Goal: Information Seeking & Learning: Find specific fact

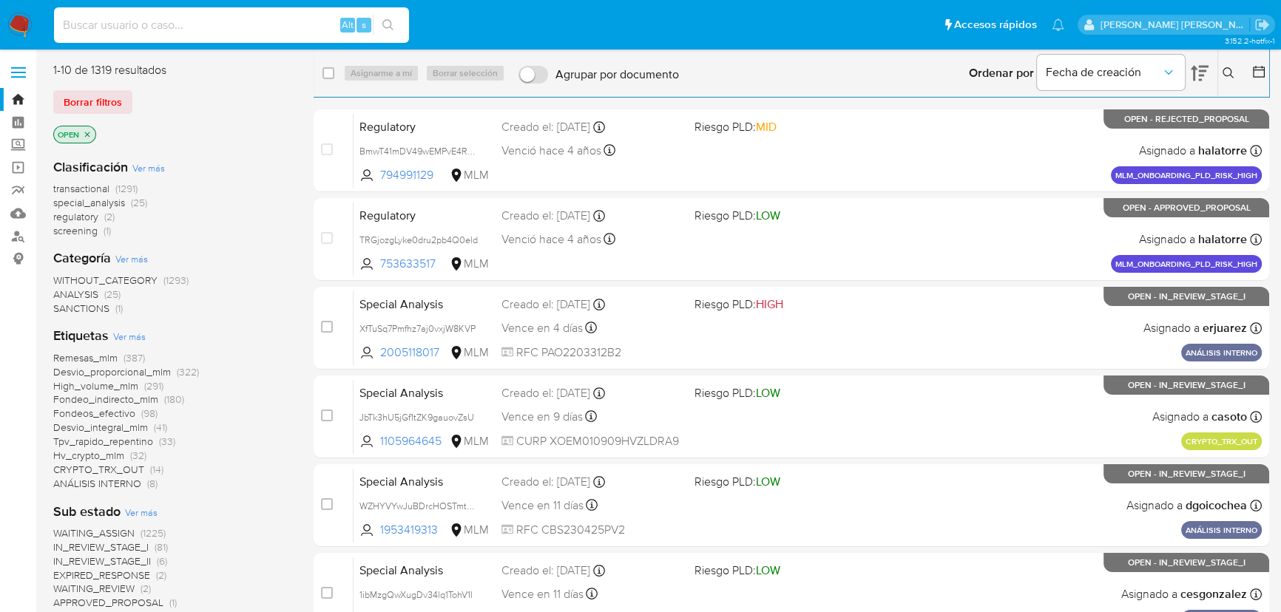
click at [144, 19] on input at bounding box center [231, 25] width 355 height 19
paste input "IMPORTADORA BT OPCION"
type input "IMPORTADORA BT OPCION"
click at [234, 24] on input at bounding box center [231, 25] width 355 height 19
paste input "2456288036"
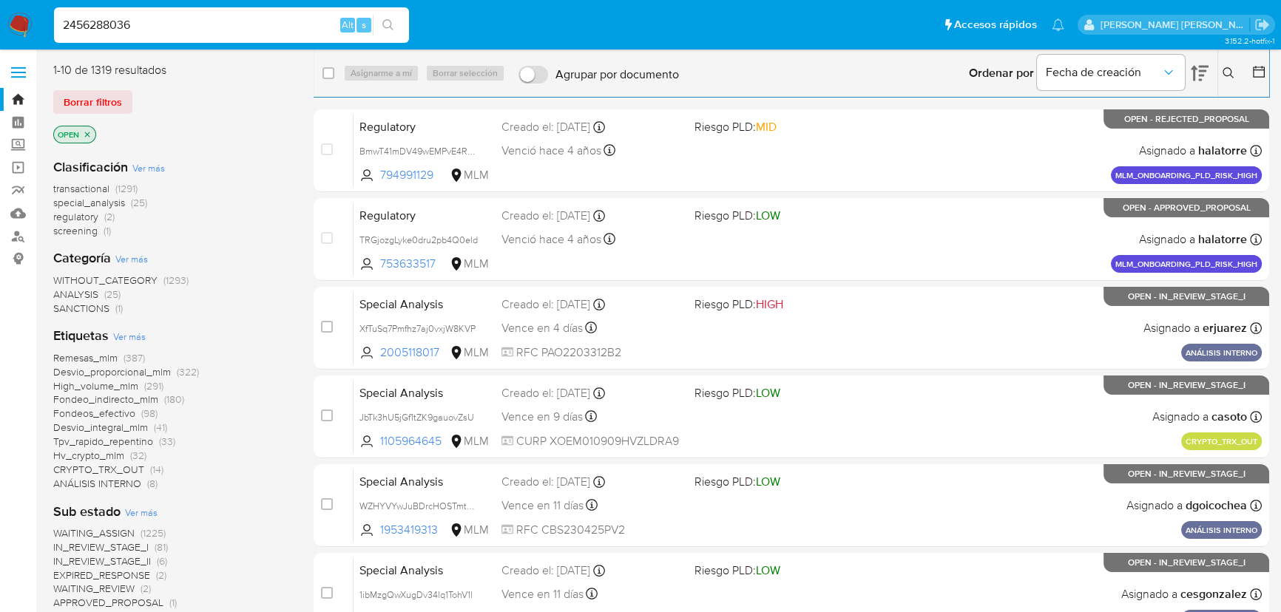
type input "2456288036"
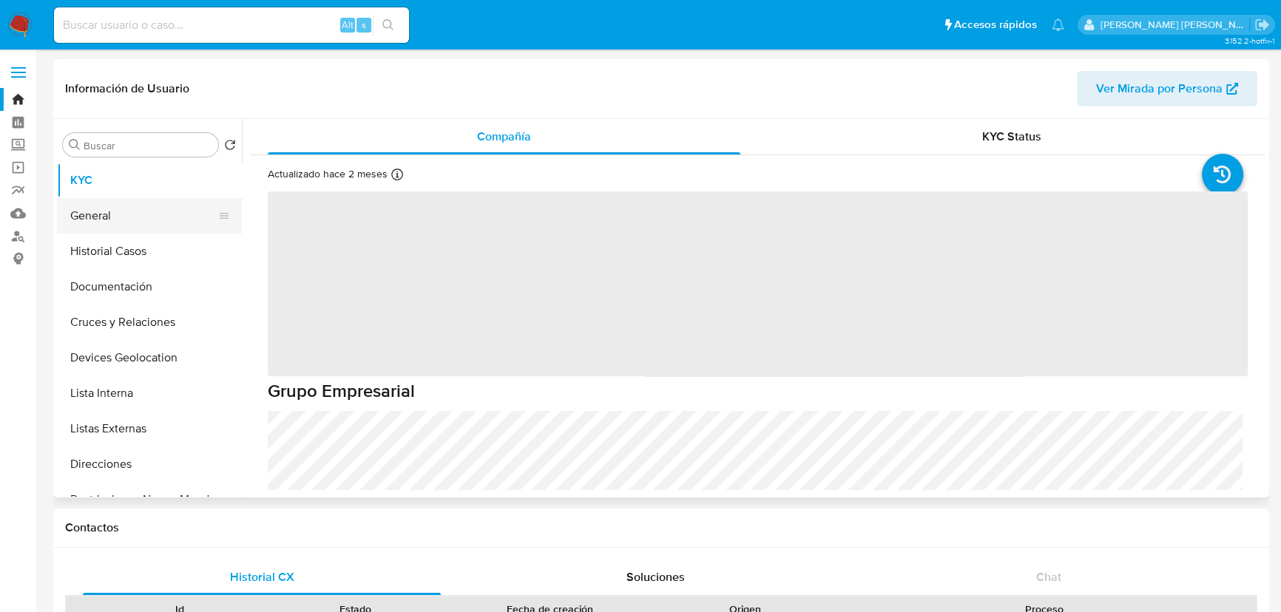
select select "10"
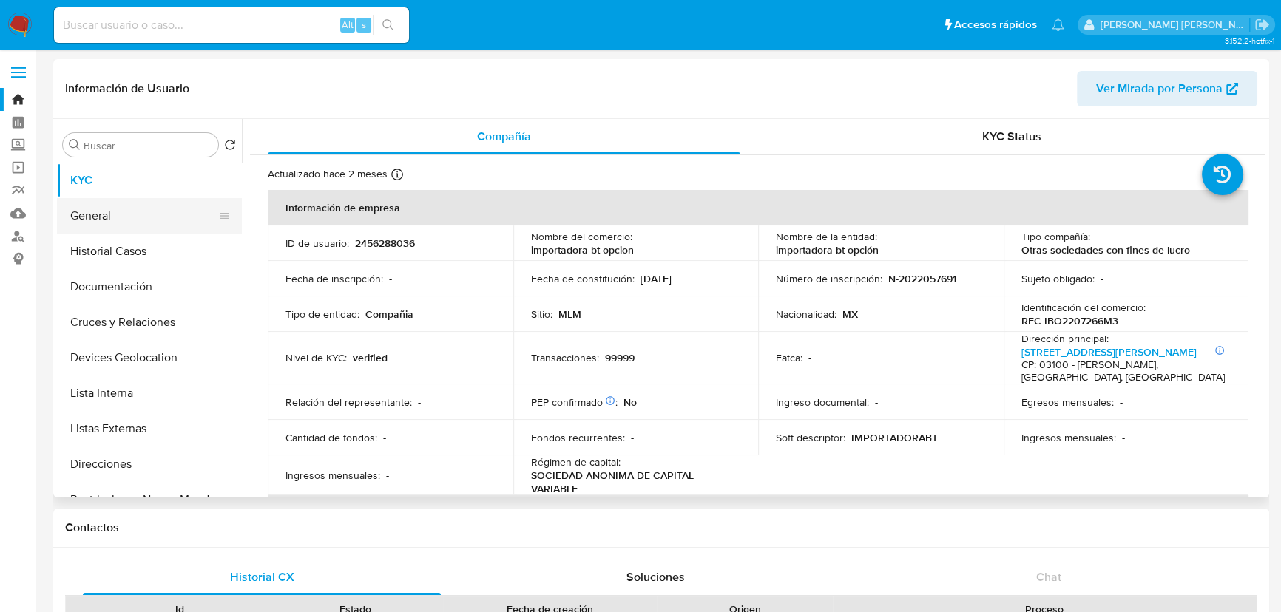
click at [100, 214] on button "General" at bounding box center [143, 215] width 173 height 35
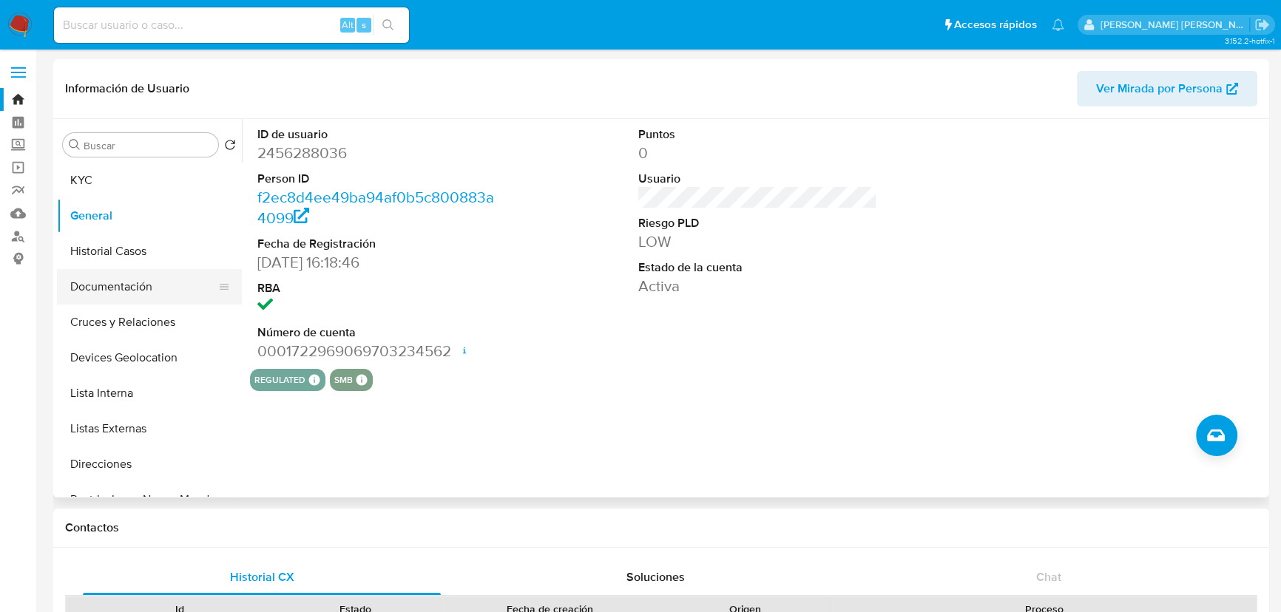
click at [124, 285] on button "Documentación" at bounding box center [143, 286] width 173 height 35
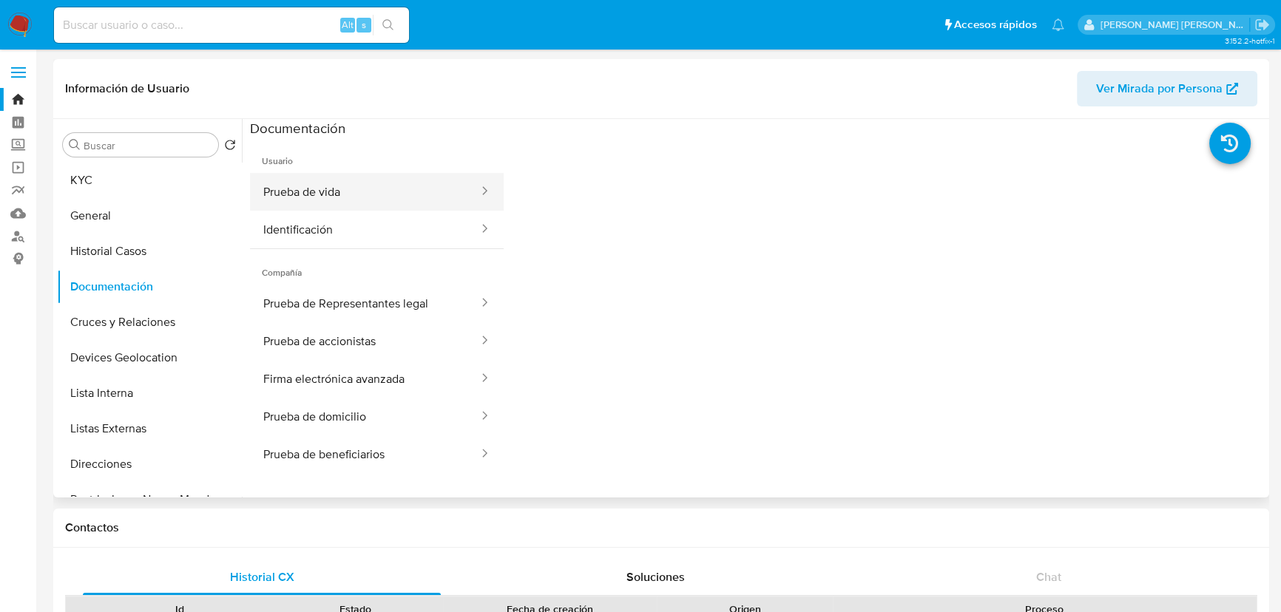
click at [354, 200] on button "Prueba de vida" at bounding box center [365, 192] width 230 height 38
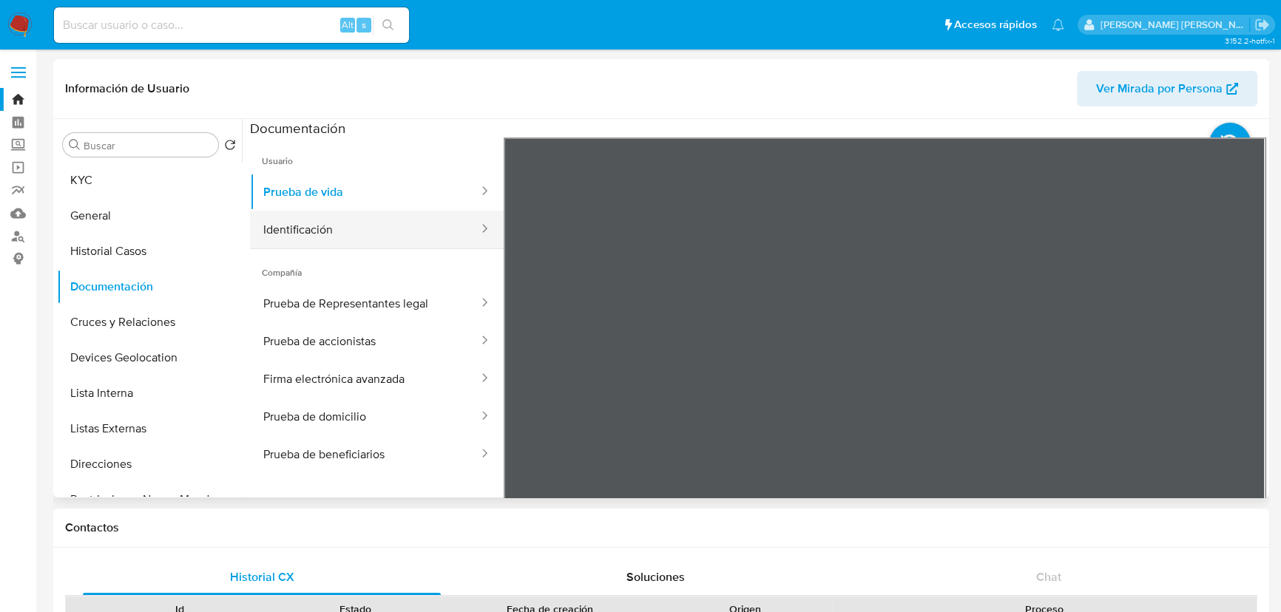
drag, startPoint x: 325, startPoint y: 230, endPoint x: 347, endPoint y: 231, distance: 22.2
click at [325, 231] on button "Identificación" at bounding box center [365, 230] width 230 height 38
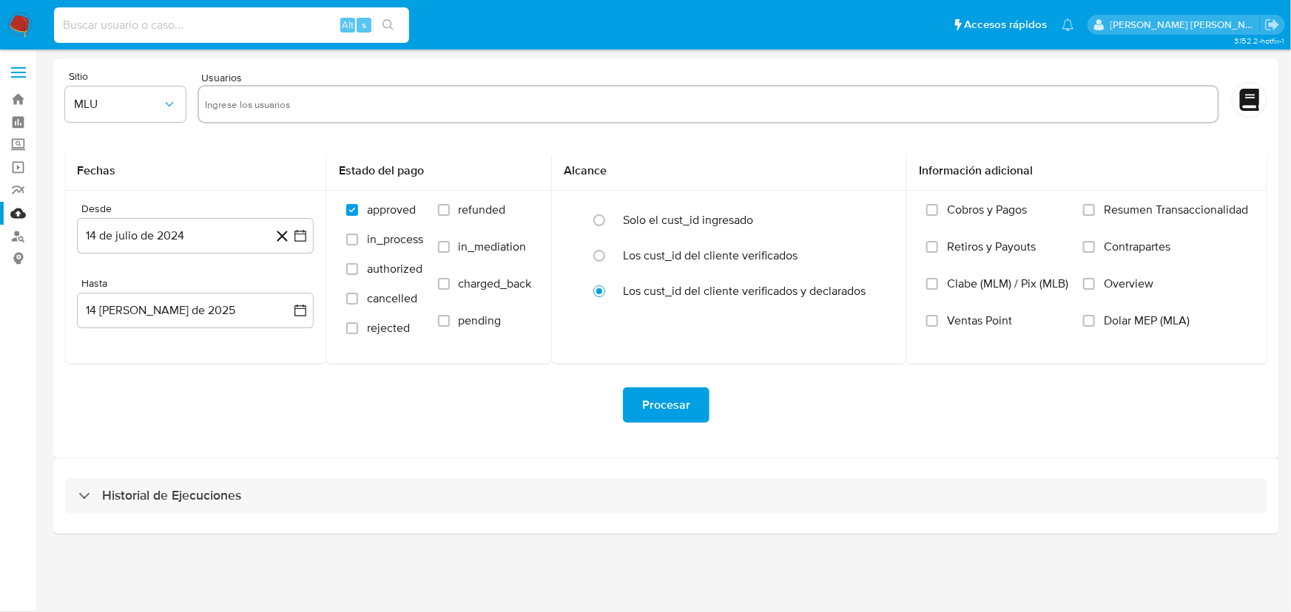
click at [227, 29] on input at bounding box center [231, 25] width 355 height 19
paste input "2464104397"
type input "2464104397"
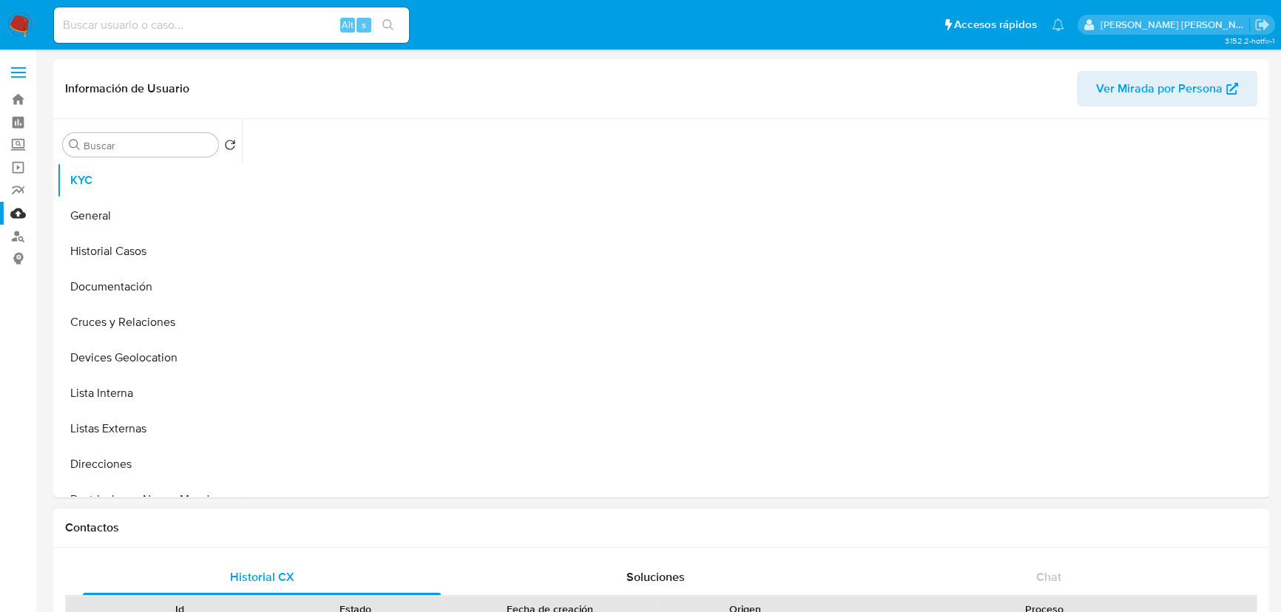
select select "10"
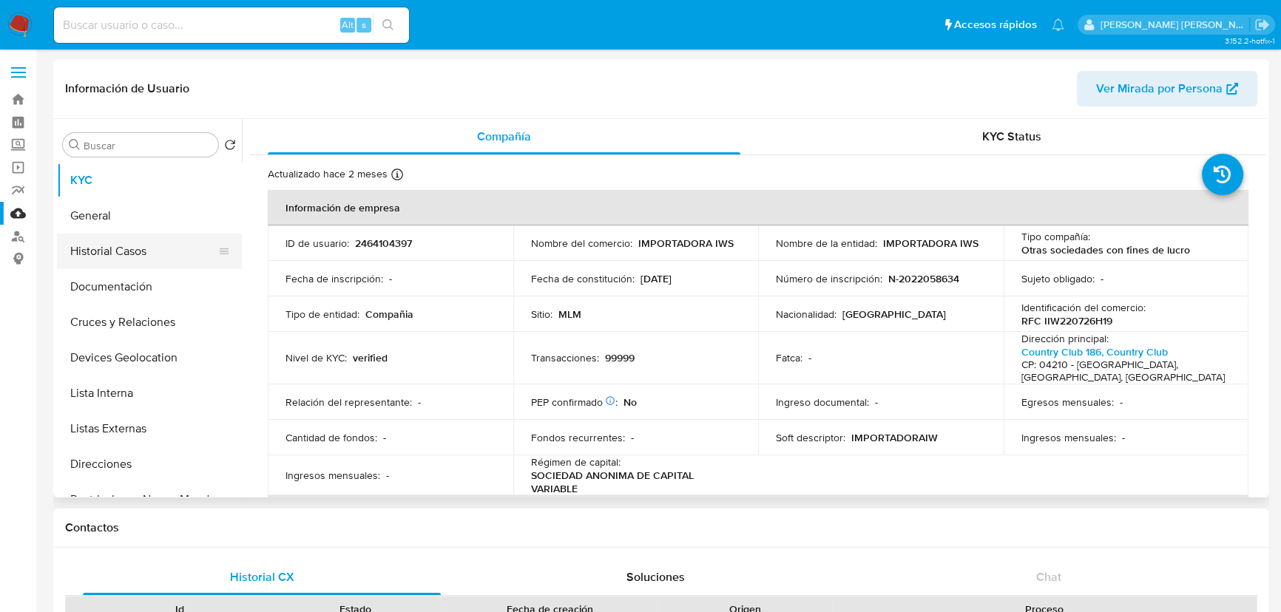
click at [143, 246] on button "Historial Casos" at bounding box center [143, 251] width 173 height 35
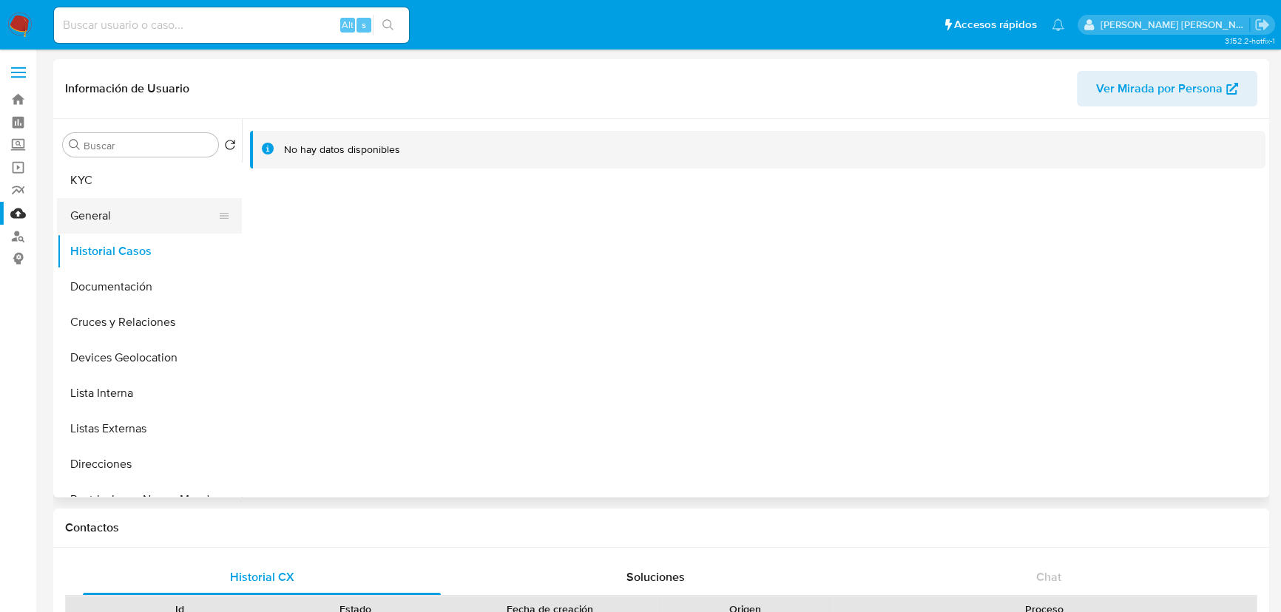
click at [143, 231] on button "General" at bounding box center [143, 215] width 173 height 35
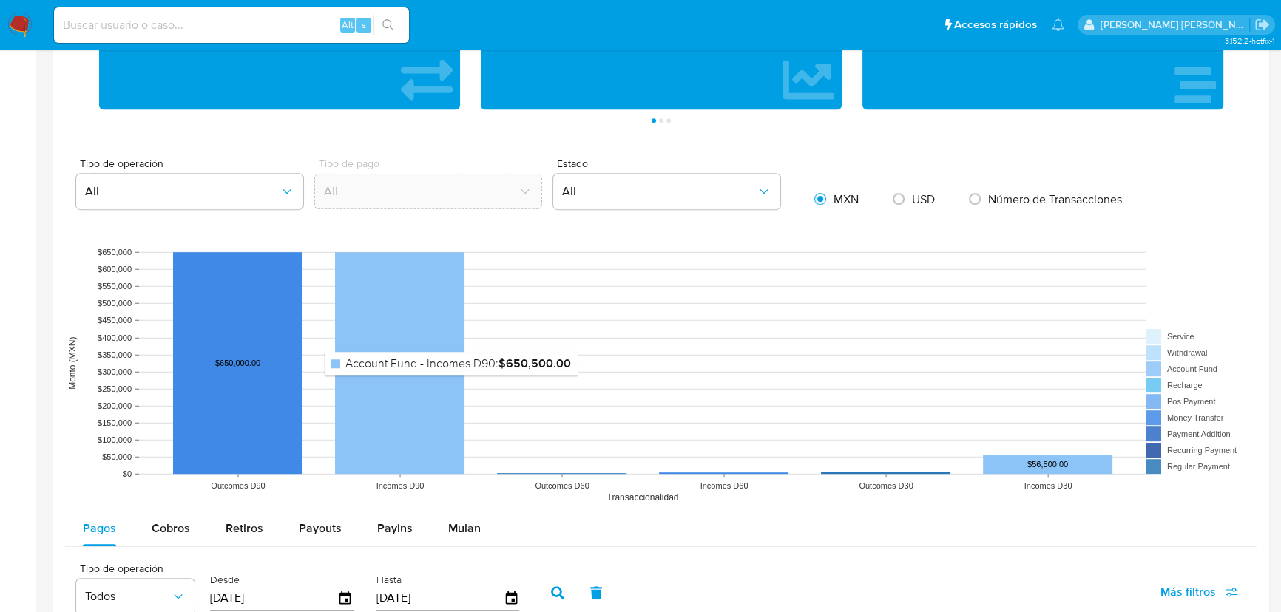
scroll to position [1143, 0]
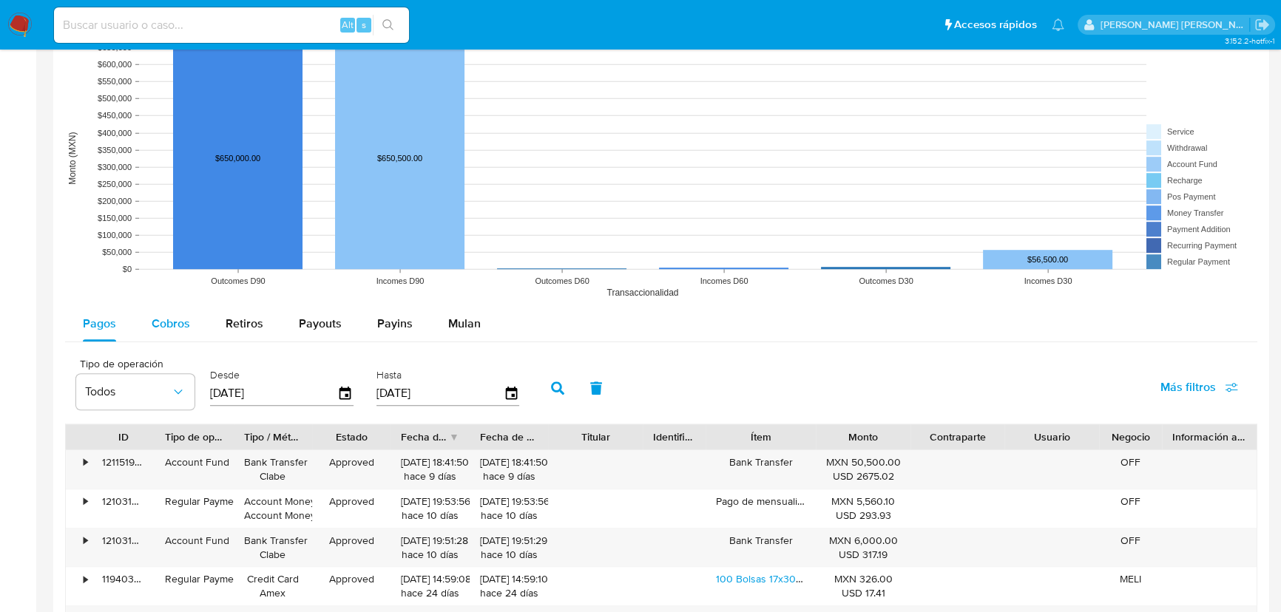
click at [180, 331] on span "Cobros" at bounding box center [171, 323] width 38 height 17
select select "10"
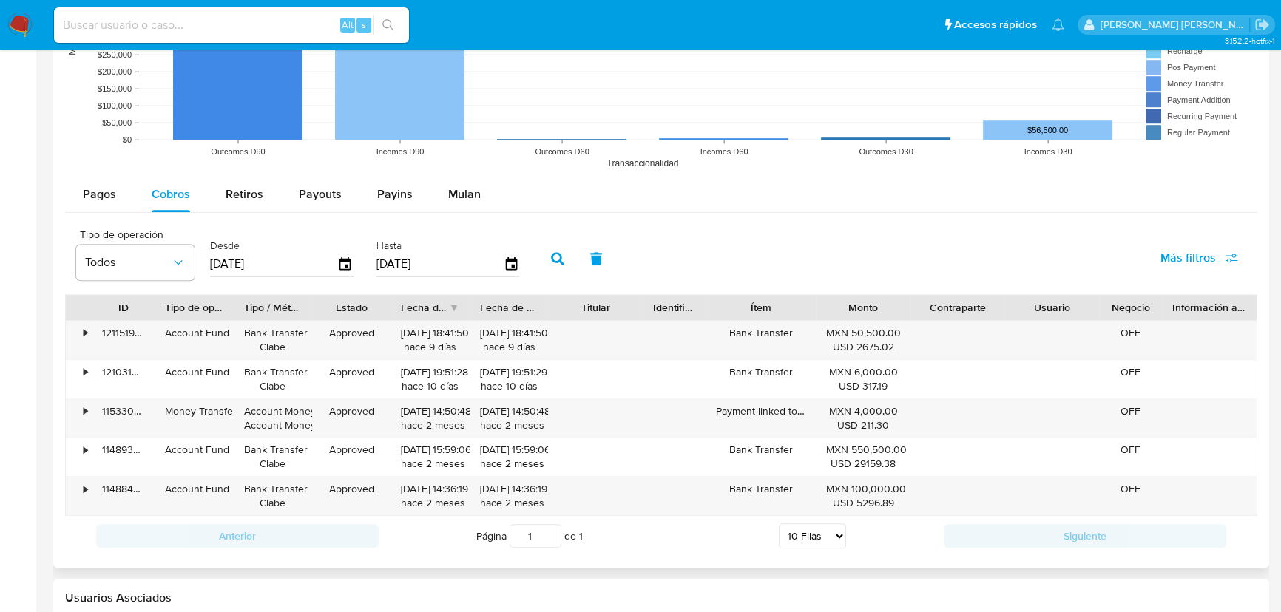
scroll to position [1277, 0]
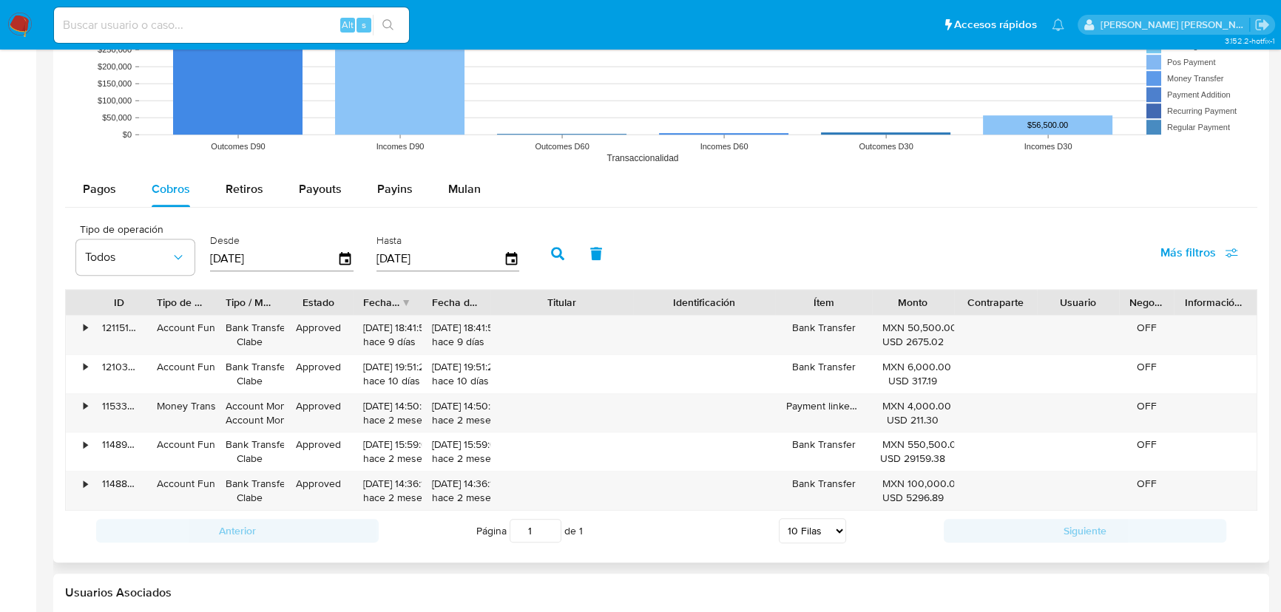
drag, startPoint x: 629, startPoint y: 311, endPoint x: 677, endPoint y: 311, distance: 48.1
click at [677, 311] on div "ID Tipo de operación Tipo / Método Estado Fecha de creación Fecha de aprobación…" at bounding box center [661, 302] width 1191 height 25
click at [794, 183] on div "Pagos Cobros Retiros Payouts Payins Mulan" at bounding box center [661, 189] width 1192 height 35
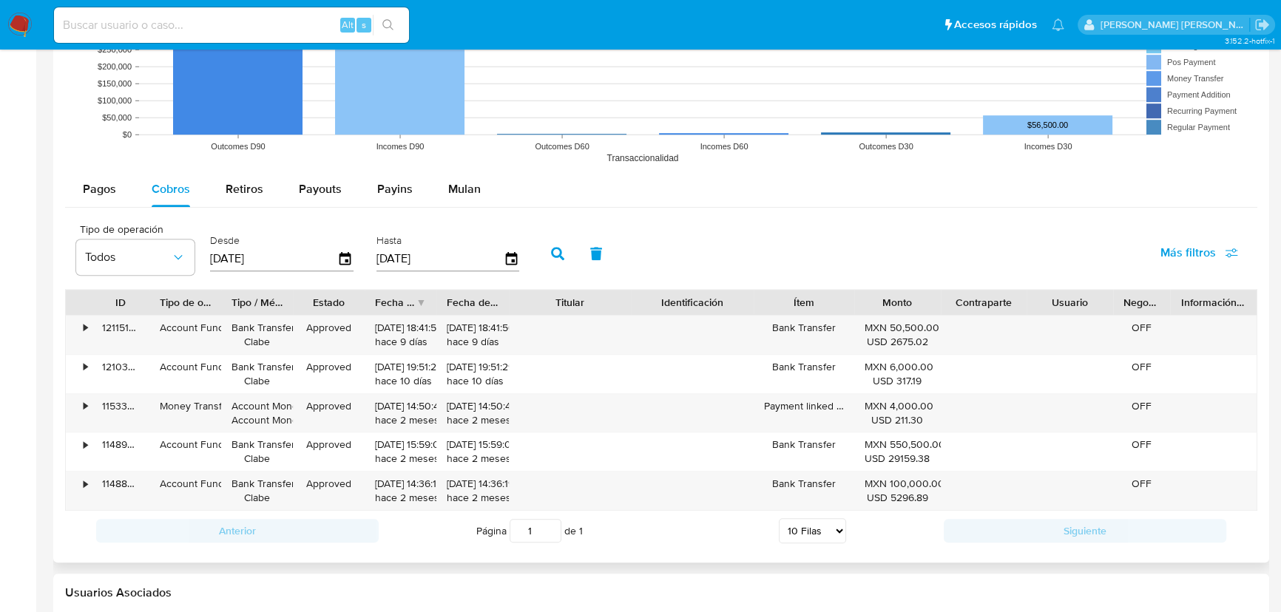
drag, startPoint x: 629, startPoint y: 314, endPoint x: 609, endPoint y: 314, distance: 20.0
click at [609, 314] on div "Titular" at bounding box center [570, 302] width 123 height 25
drag, startPoint x: 902, startPoint y: 450, endPoint x: 919, endPoint y: 482, distance: 36.1
click at [919, 482] on div "• 121151970700 Account Fund Bank Transfer [PERSON_NAME] Approved [DATE] 18:41:5…" at bounding box center [661, 413] width 1192 height 196
click at [911, 502] on div "USD 5296.89" at bounding box center [898, 498] width 66 height 14
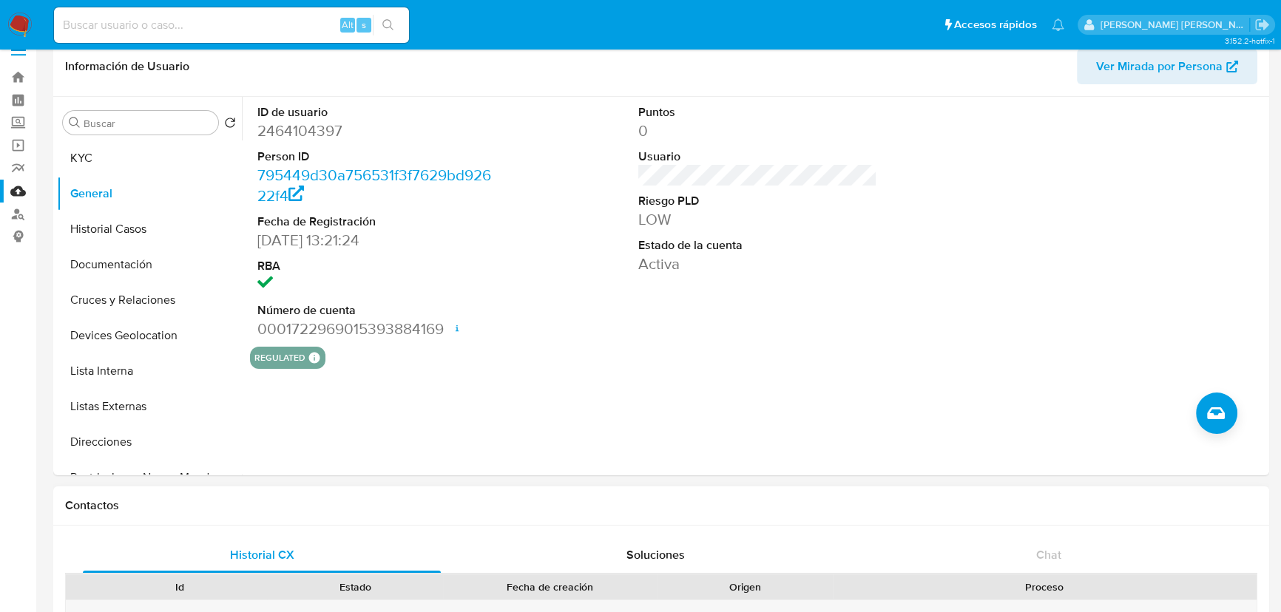
scroll to position [0, 0]
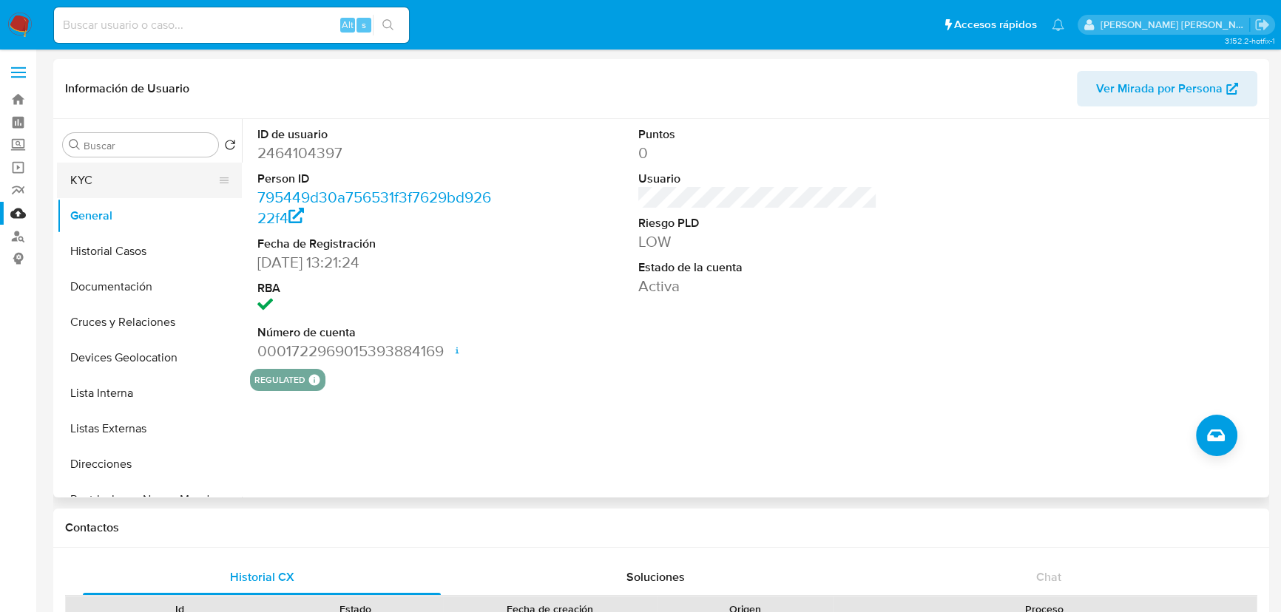
click at [113, 195] on button "KYC" at bounding box center [143, 180] width 173 height 35
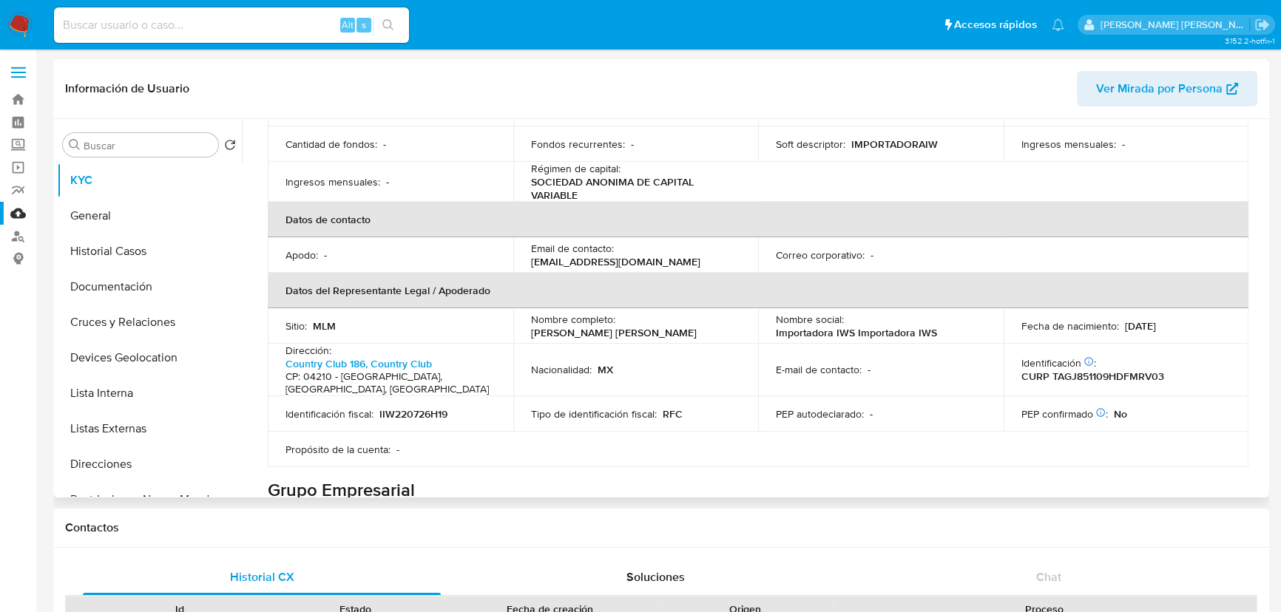
scroll to position [292, 0]
drag, startPoint x: 687, startPoint y: 265, endPoint x: 530, endPoint y: 265, distance: 156.8
click at [531, 265] on div "Email de contacto : [EMAIL_ADDRESS][DOMAIN_NAME]" at bounding box center [636, 256] width 210 height 27
copy p "[EMAIL_ADDRESS][DOMAIN_NAME]"
